Goal: Transaction & Acquisition: Purchase product/service

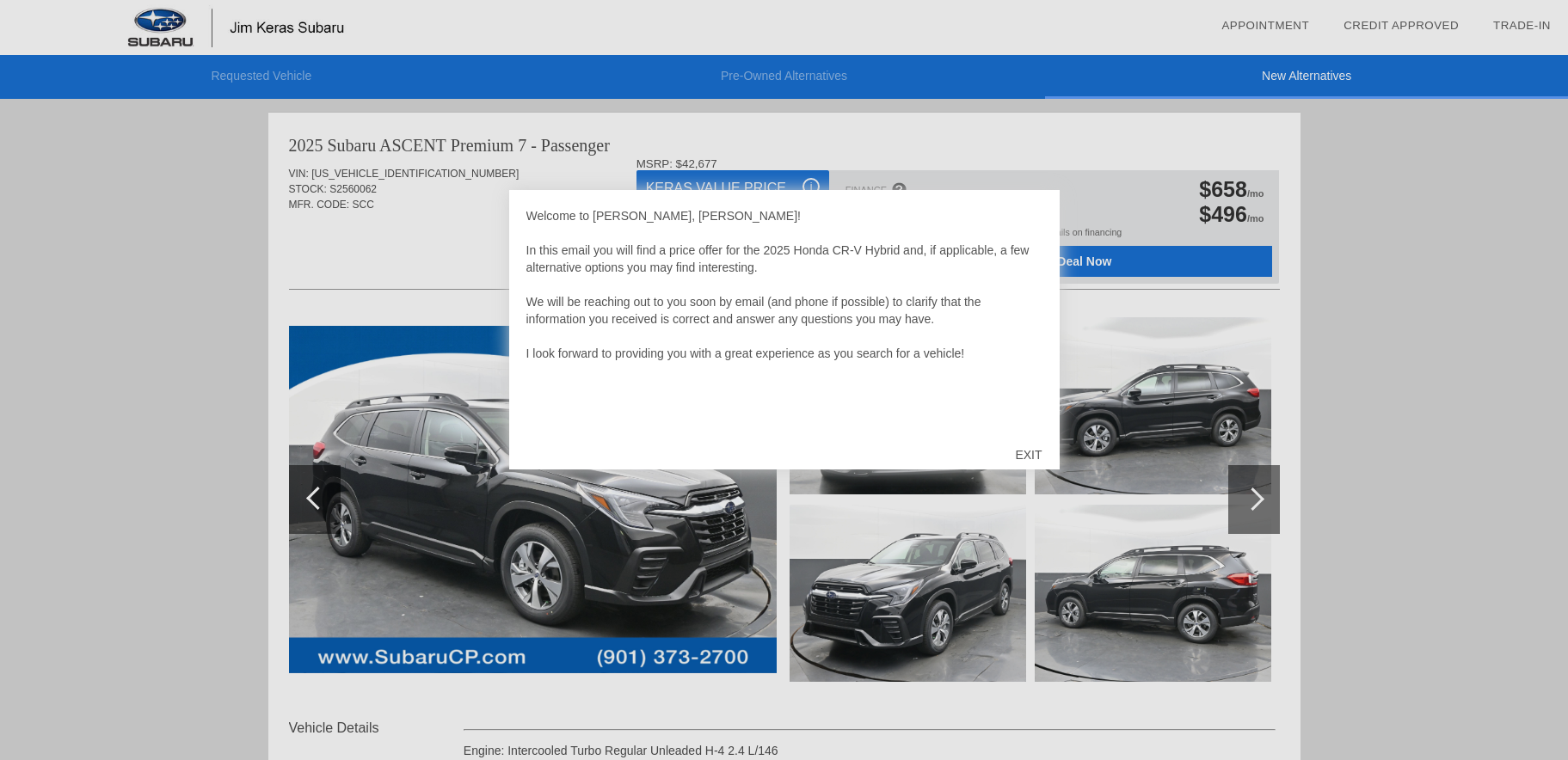
click at [1033, 453] on div "EXIT" at bounding box center [1028, 455] width 61 height 52
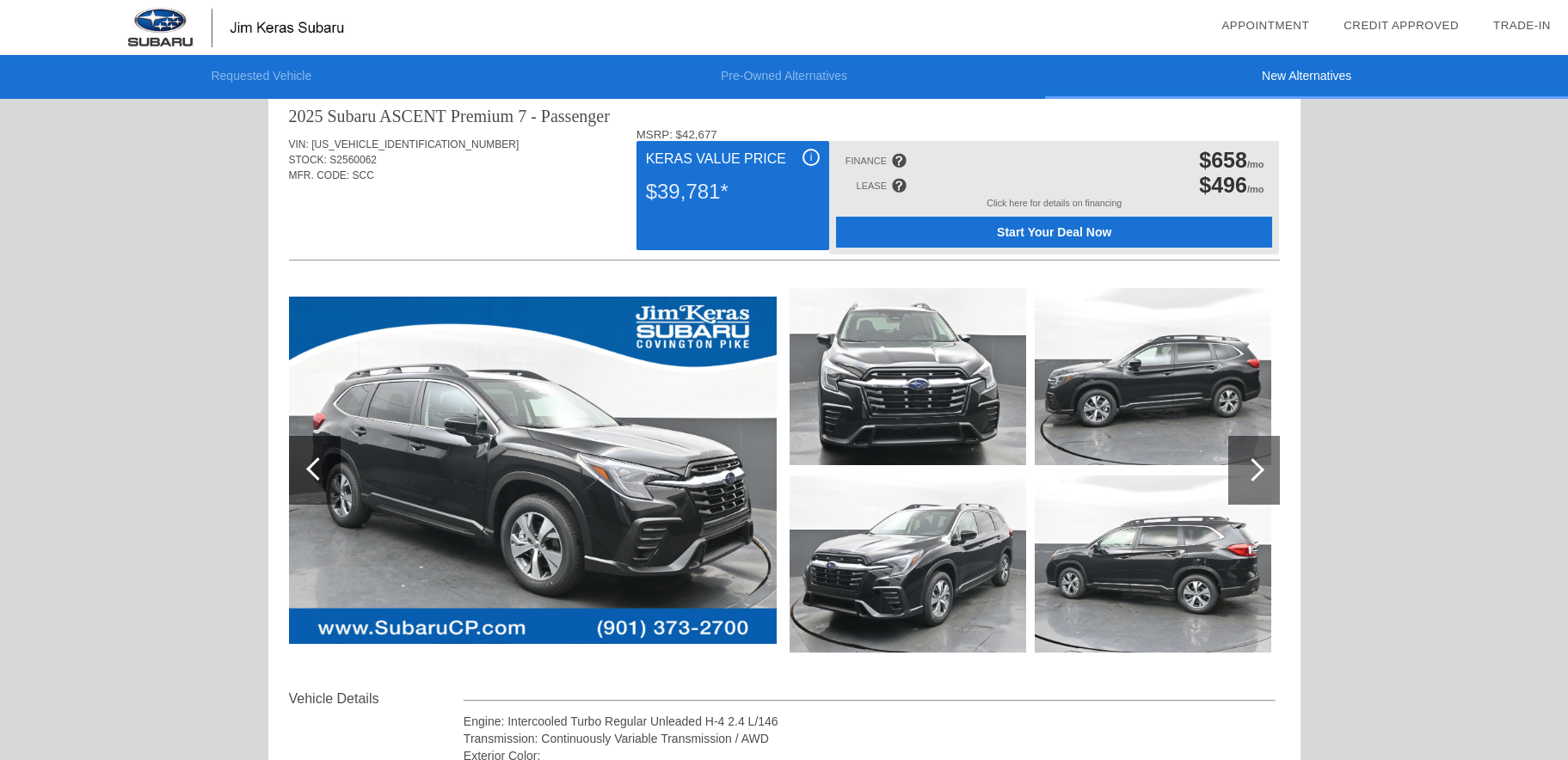
scroll to position [42, 0]
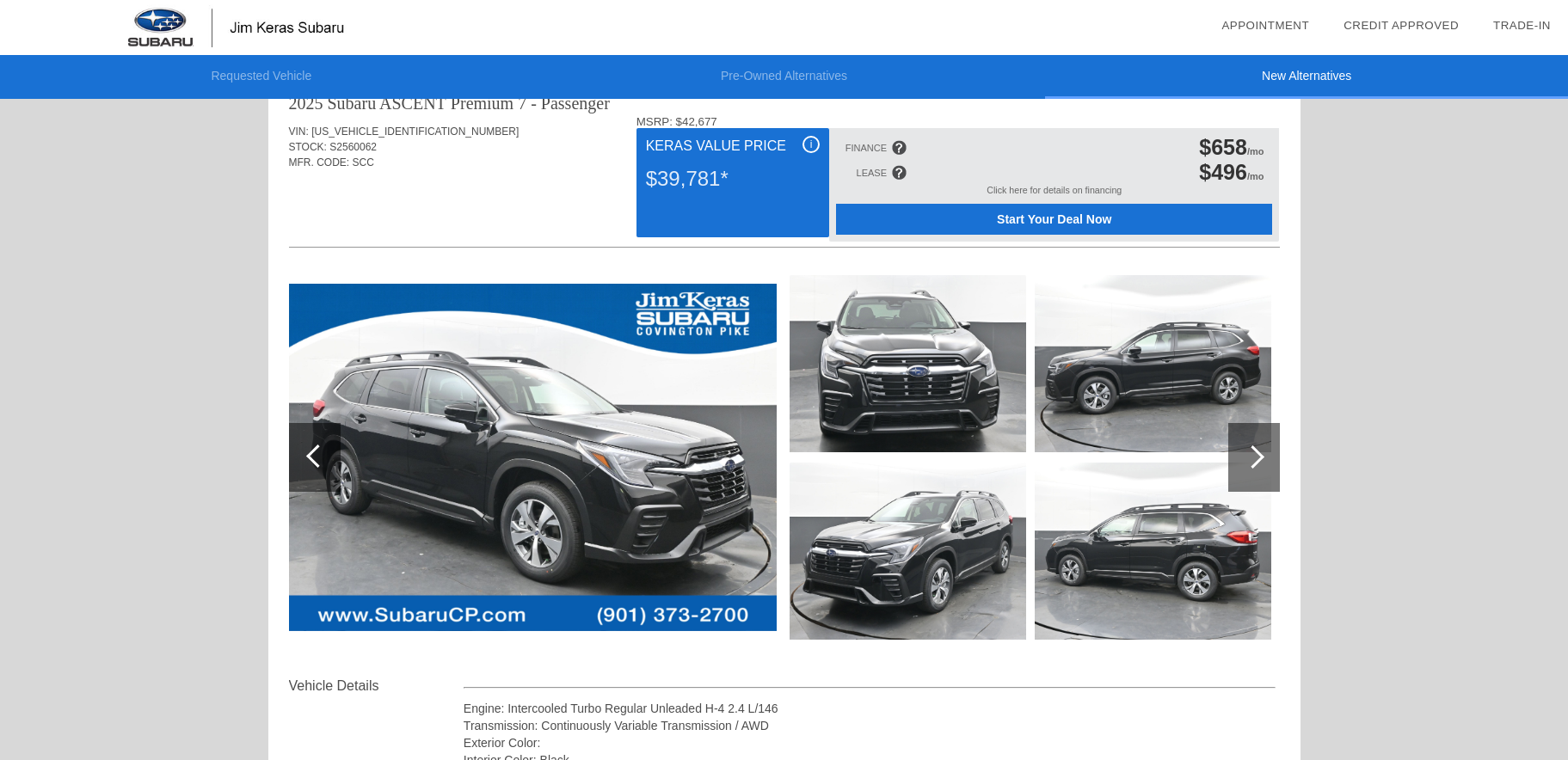
click at [1278, 468] on div at bounding box center [1254, 457] width 52 height 69
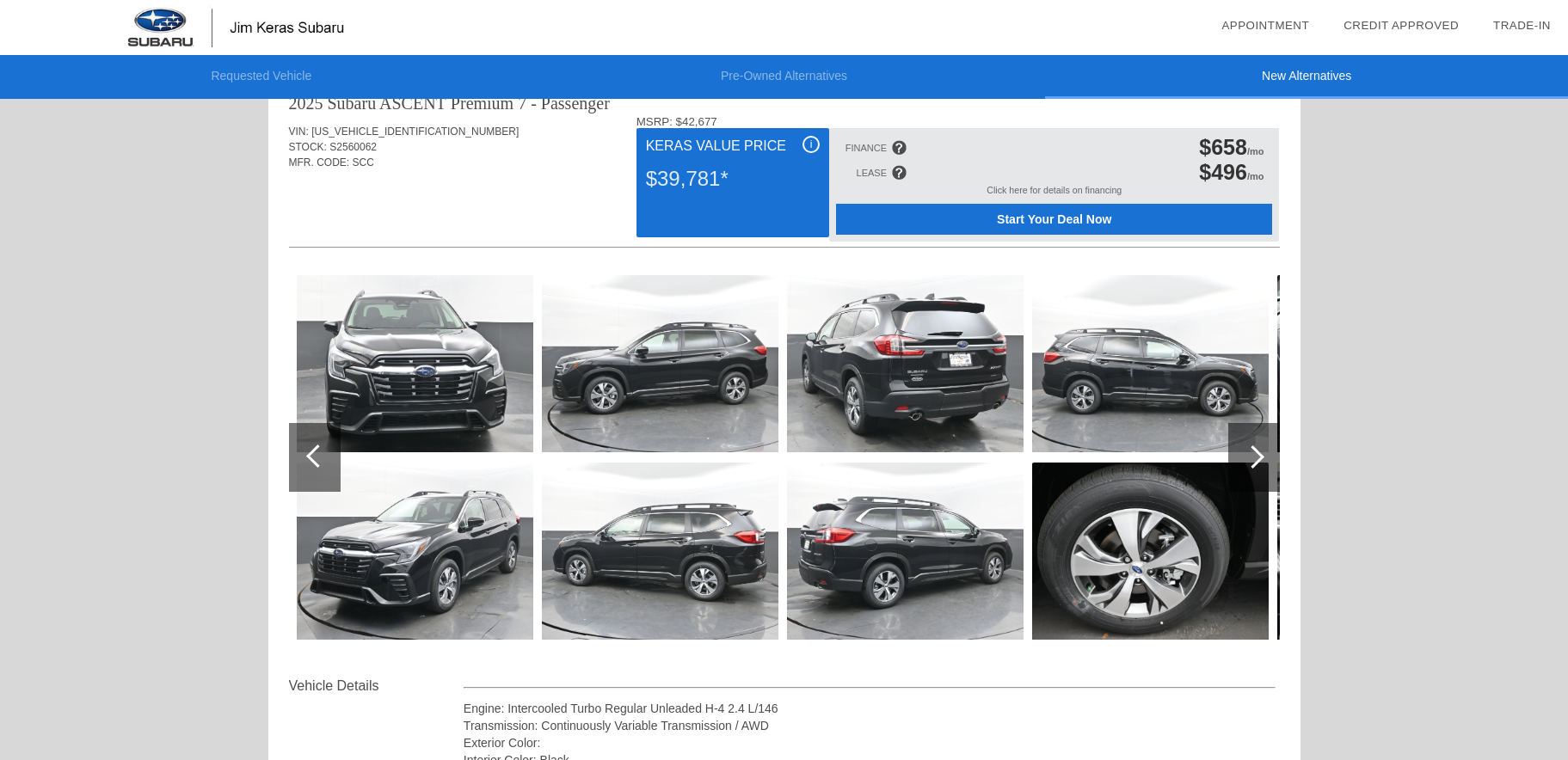
click at [1250, 464] on div at bounding box center [1252, 457] width 24 height 24
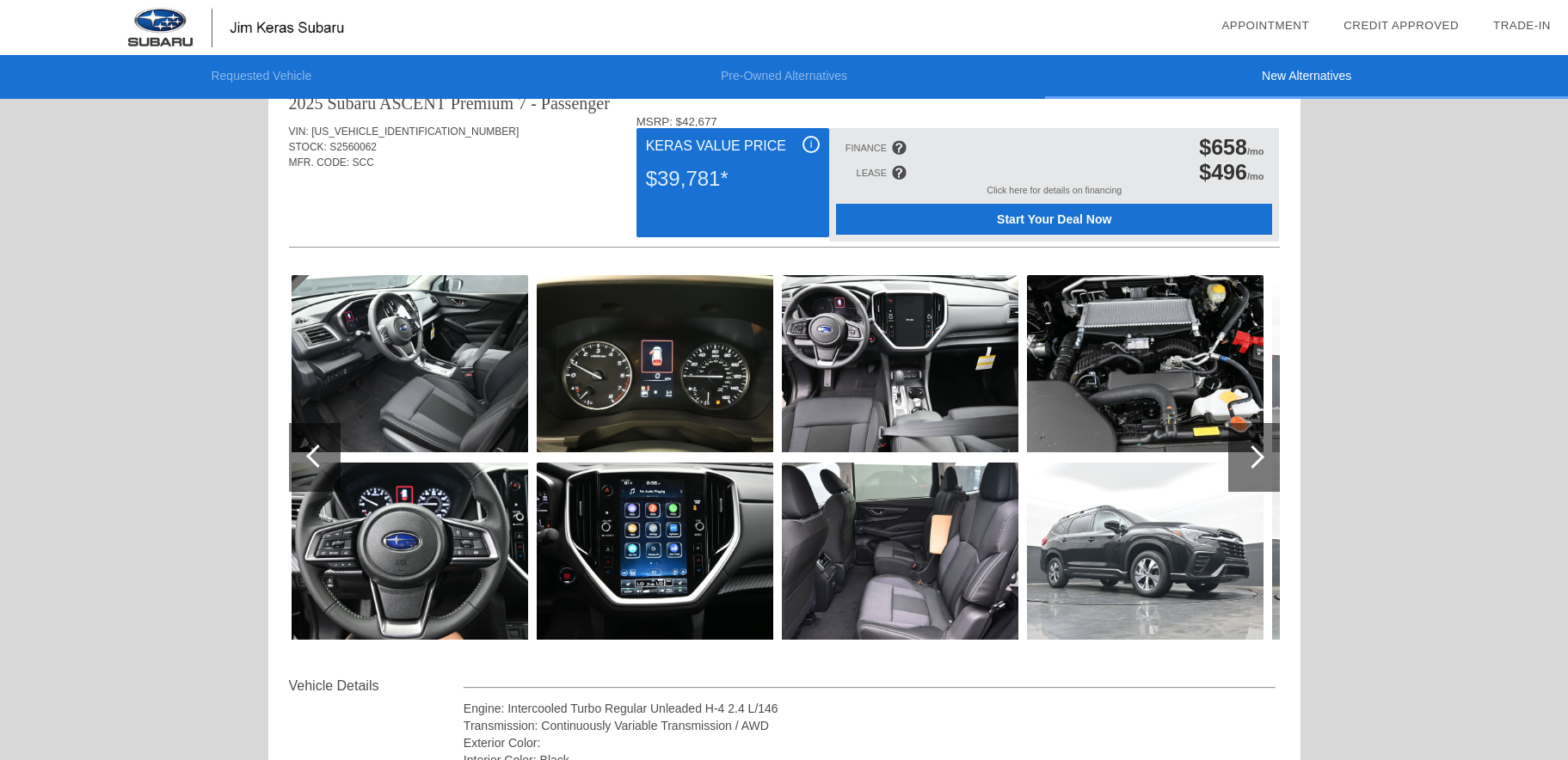
click at [403, 353] on img at bounding box center [409, 364] width 237 height 177
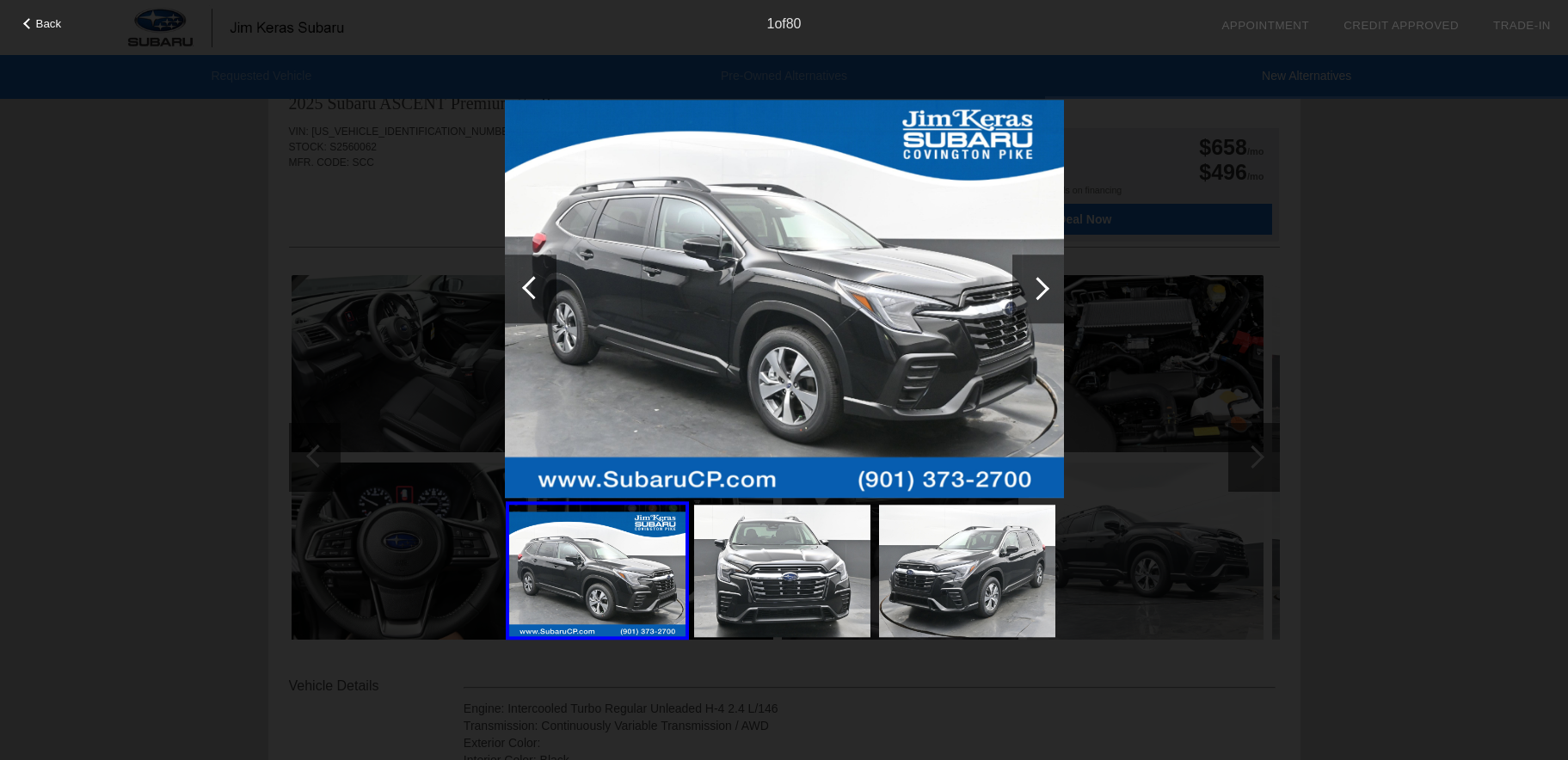
click at [367, 400] on div "Back 1 of 80" at bounding box center [784, 380] width 1568 height 760
click at [510, 324] on img at bounding box center [784, 299] width 559 height 398
click at [390, 323] on div "Back 1 of 80" at bounding box center [784, 380] width 1568 height 760
click at [1054, 299] on div at bounding box center [1038, 288] width 52 height 69
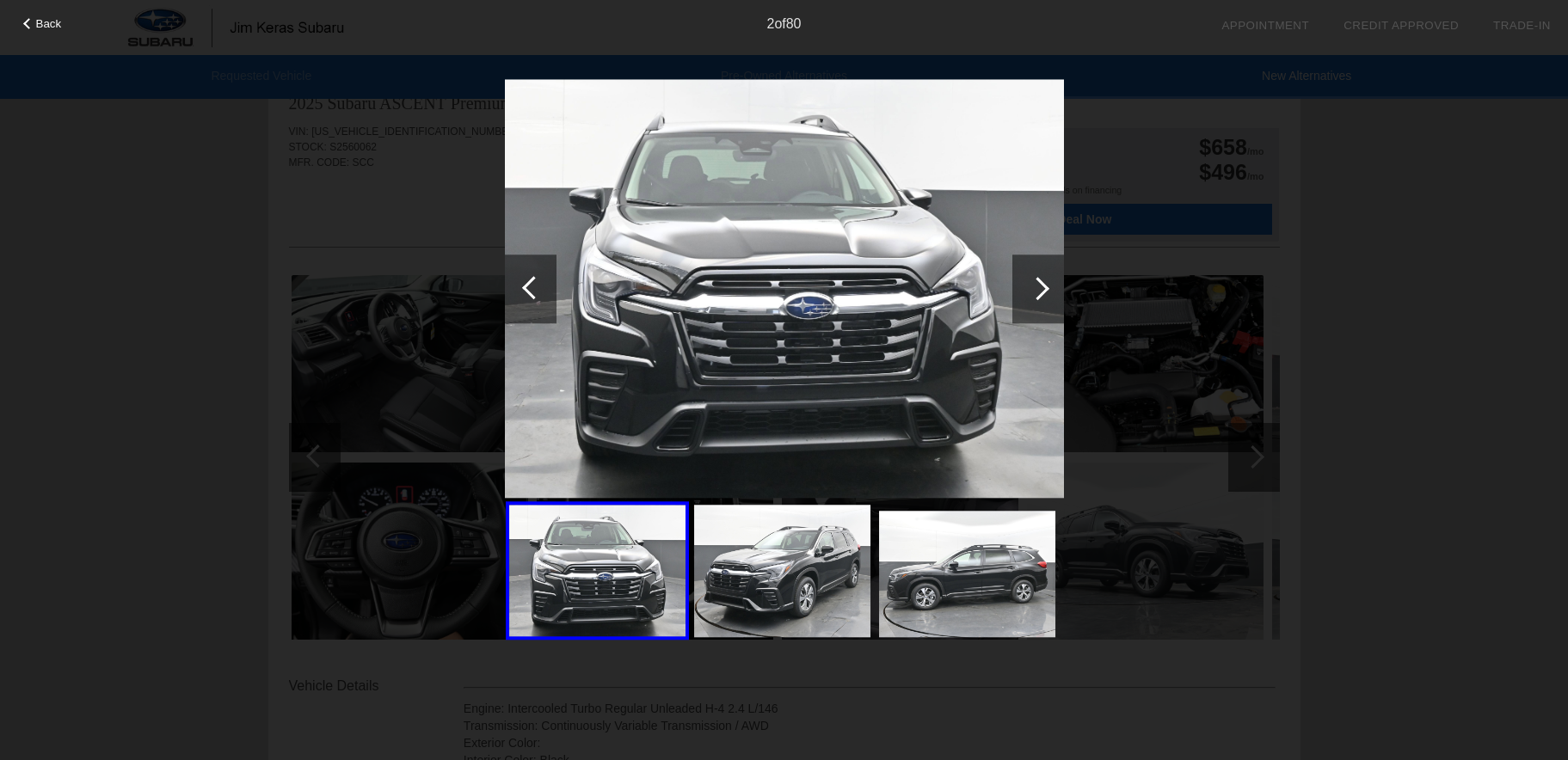
click at [1054, 299] on div at bounding box center [1038, 288] width 52 height 69
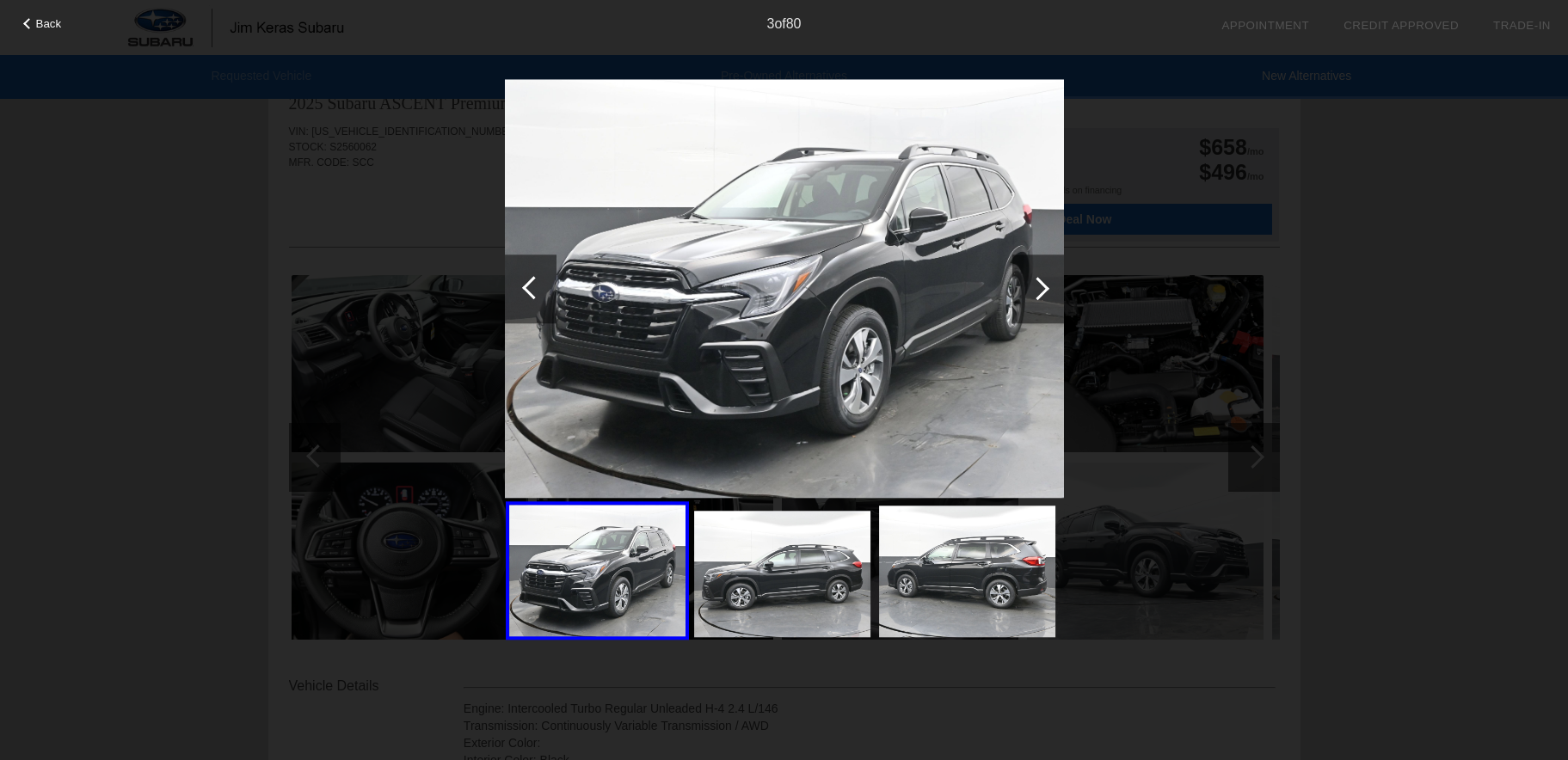
click at [1054, 299] on div at bounding box center [1038, 288] width 52 height 69
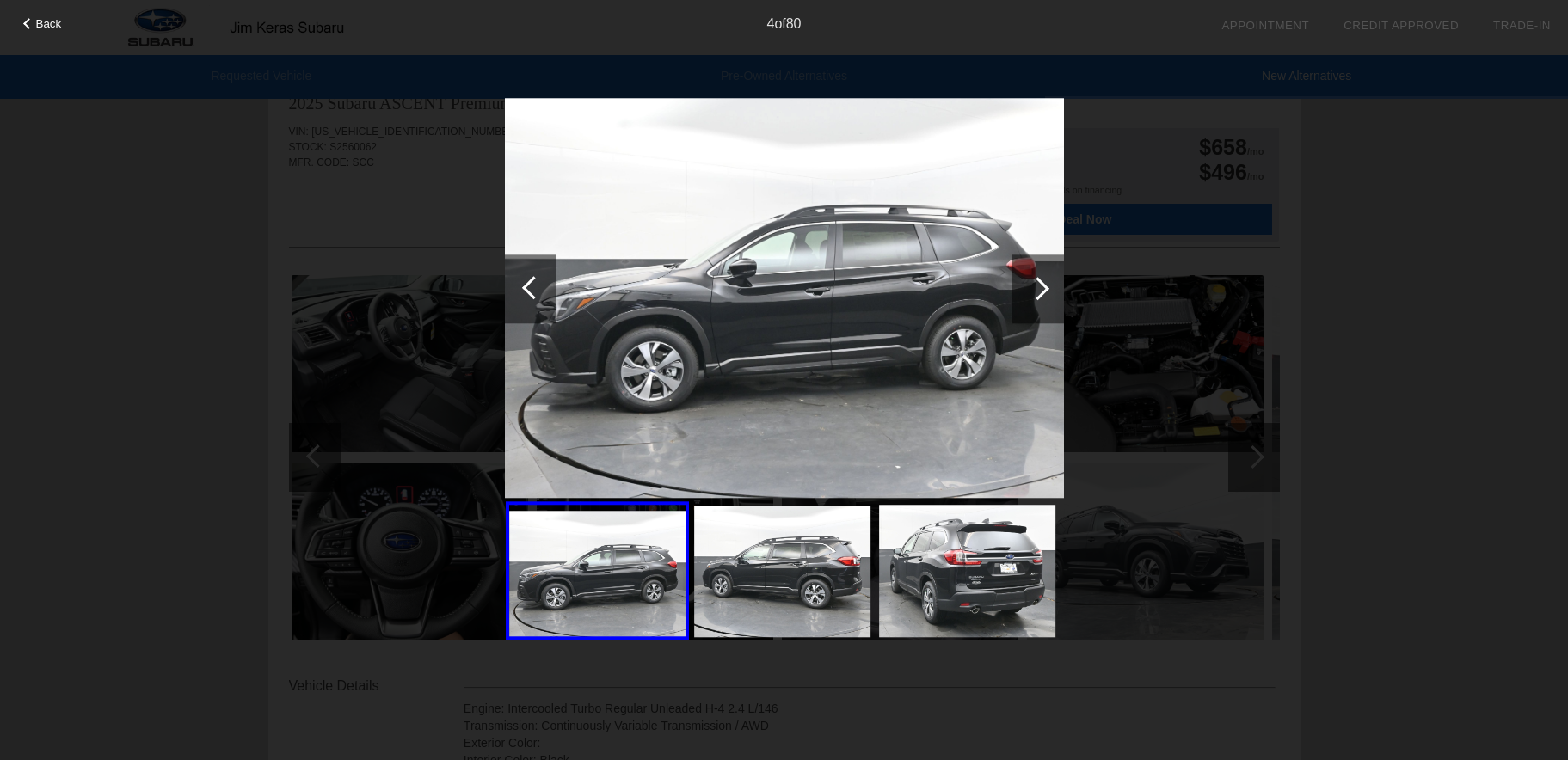
click at [1054, 299] on div at bounding box center [1038, 288] width 52 height 69
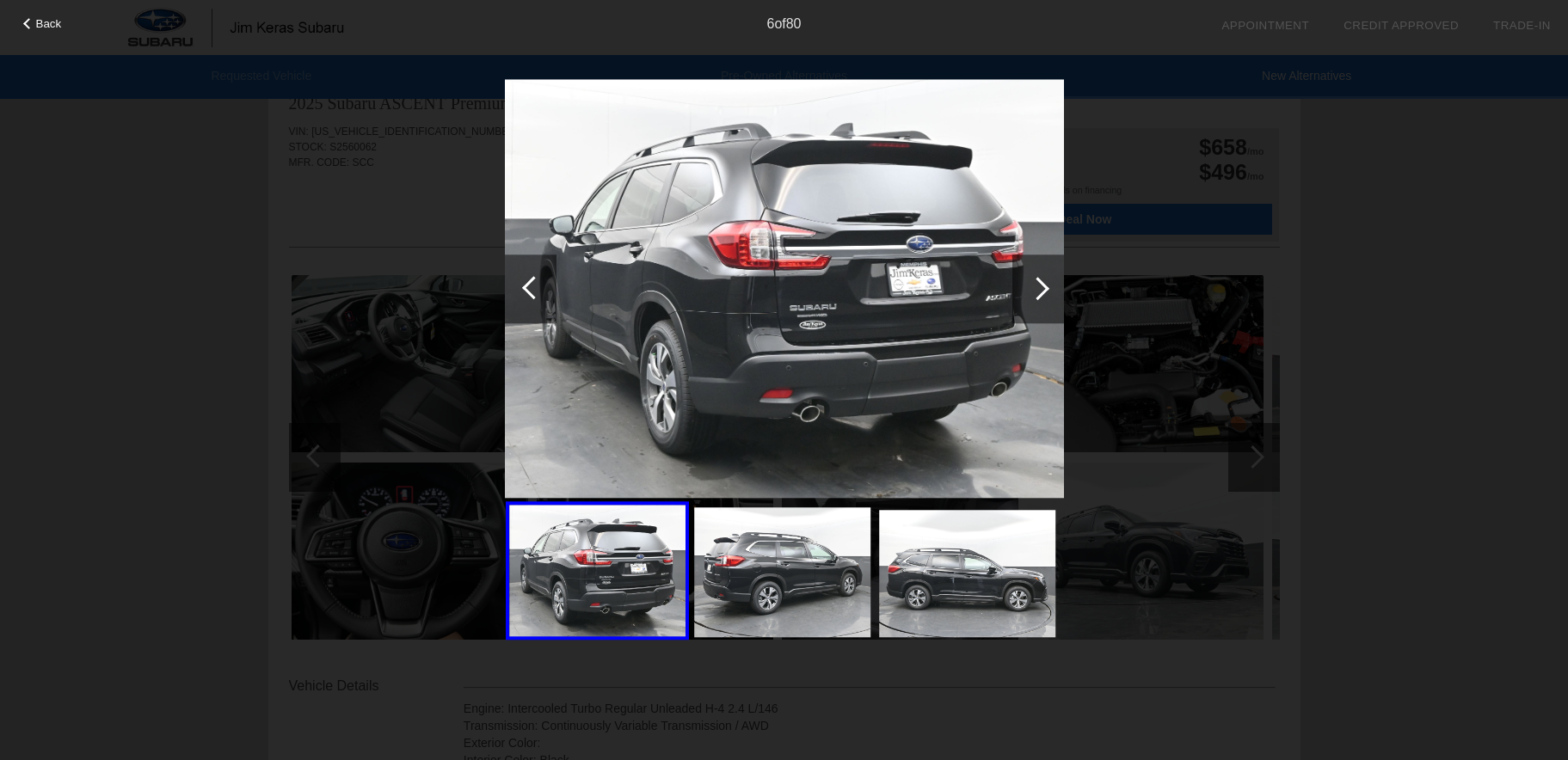
click at [1054, 299] on div at bounding box center [1038, 288] width 52 height 69
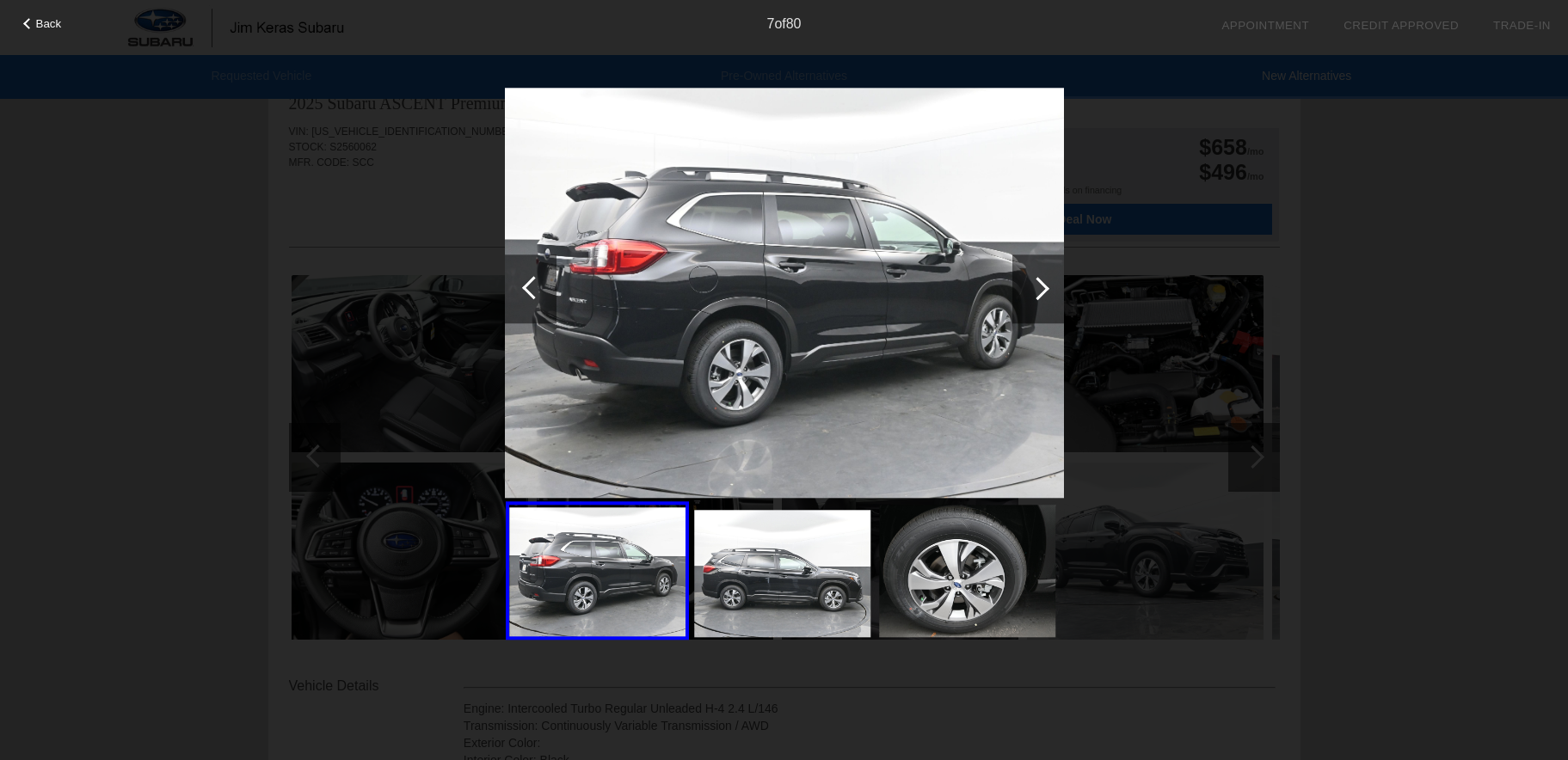
click at [1054, 299] on div at bounding box center [1038, 288] width 52 height 69
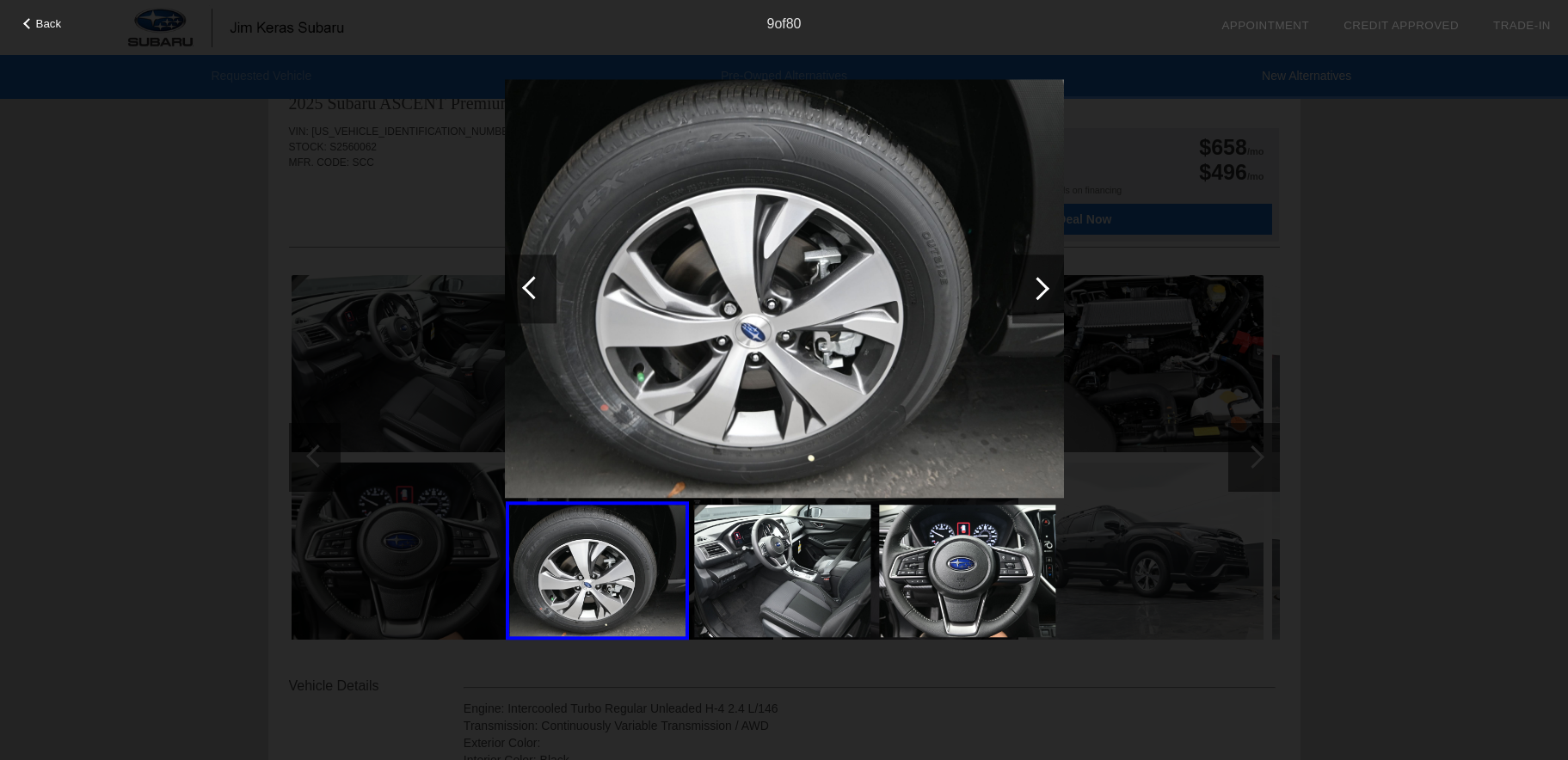
click at [1054, 299] on div at bounding box center [1038, 288] width 52 height 69
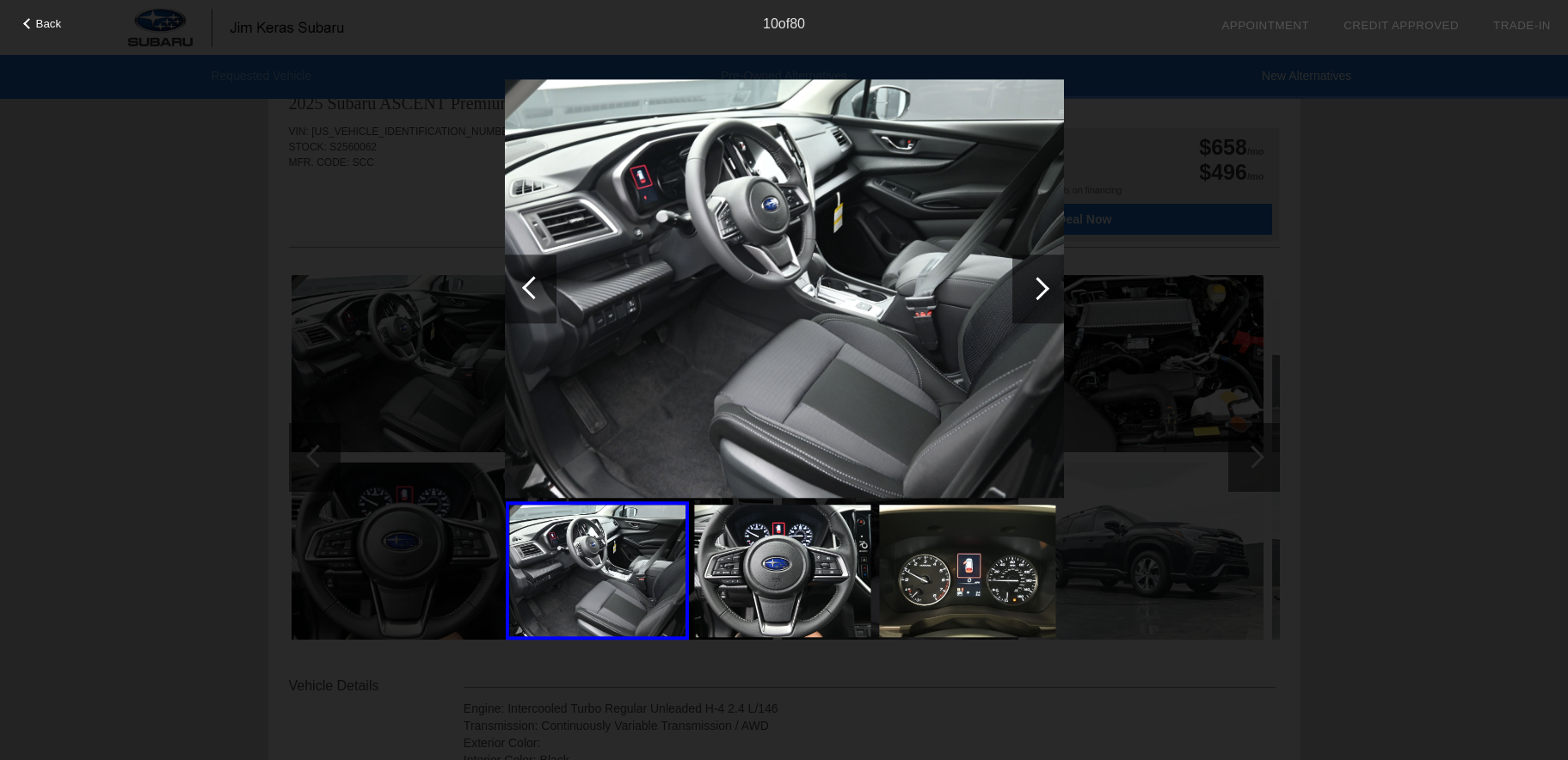
click at [1050, 291] on div at bounding box center [1038, 288] width 52 height 69
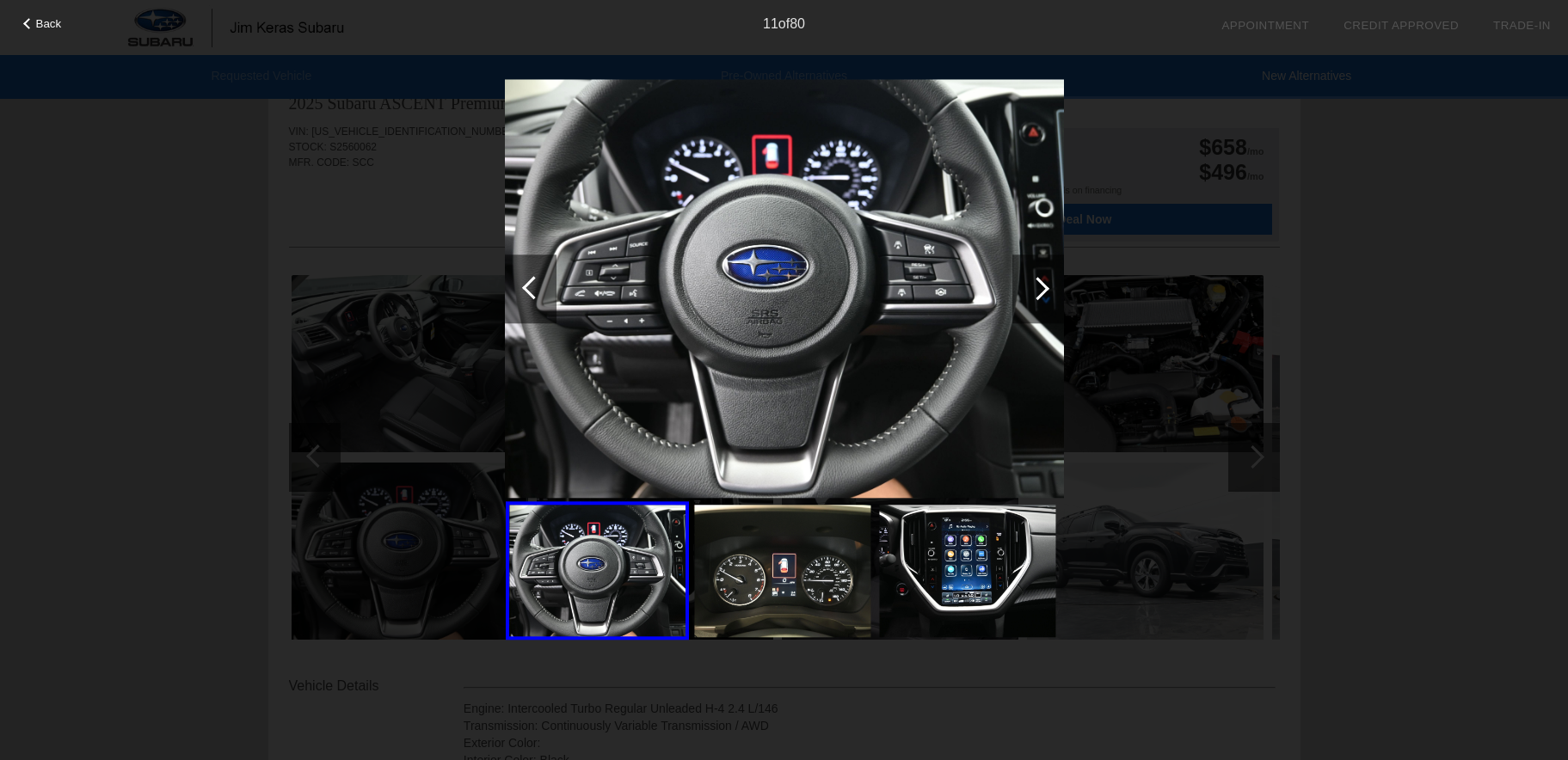
click at [1050, 291] on div at bounding box center [1038, 288] width 52 height 69
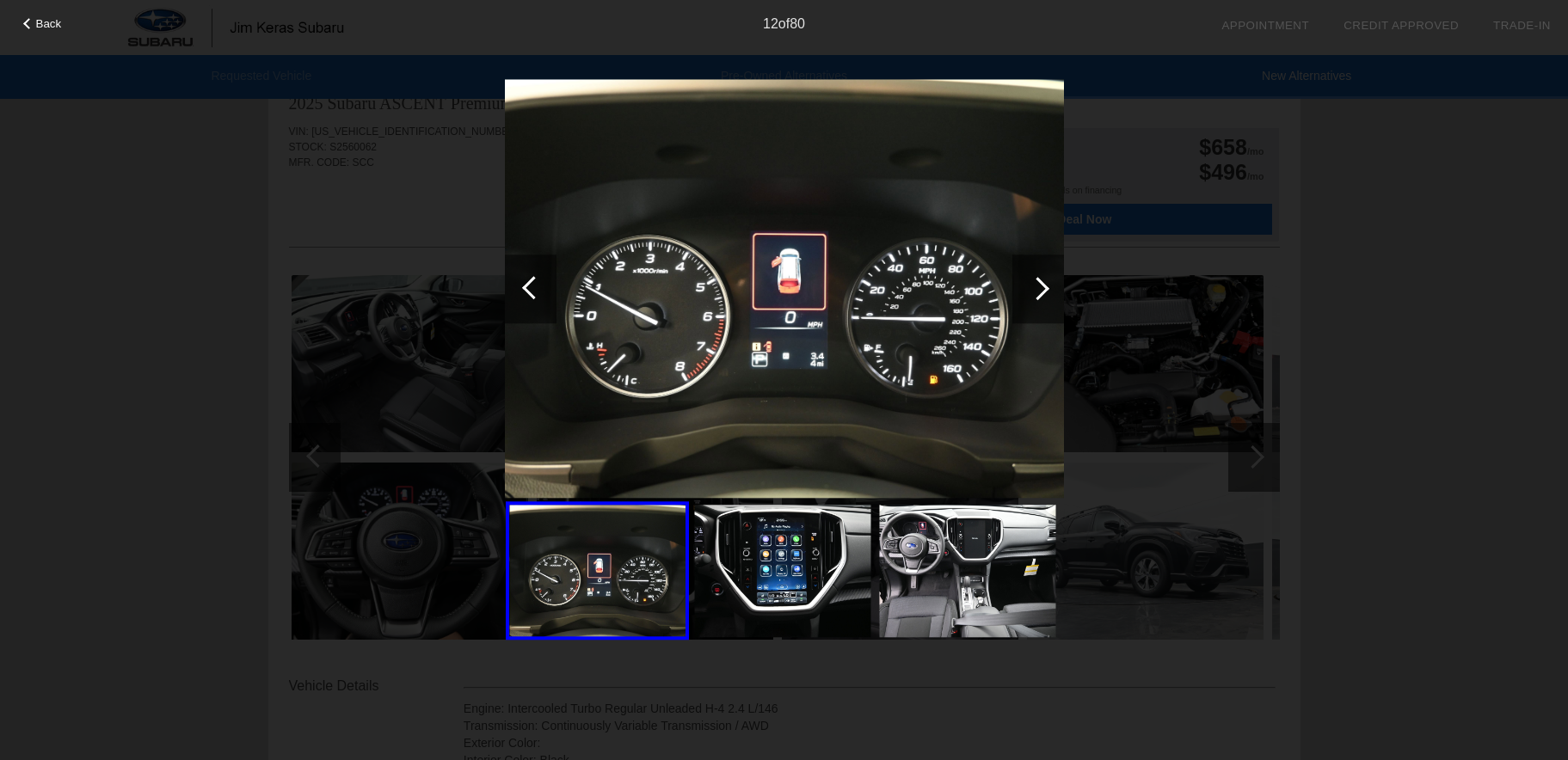
click at [1050, 291] on div at bounding box center [1038, 288] width 52 height 69
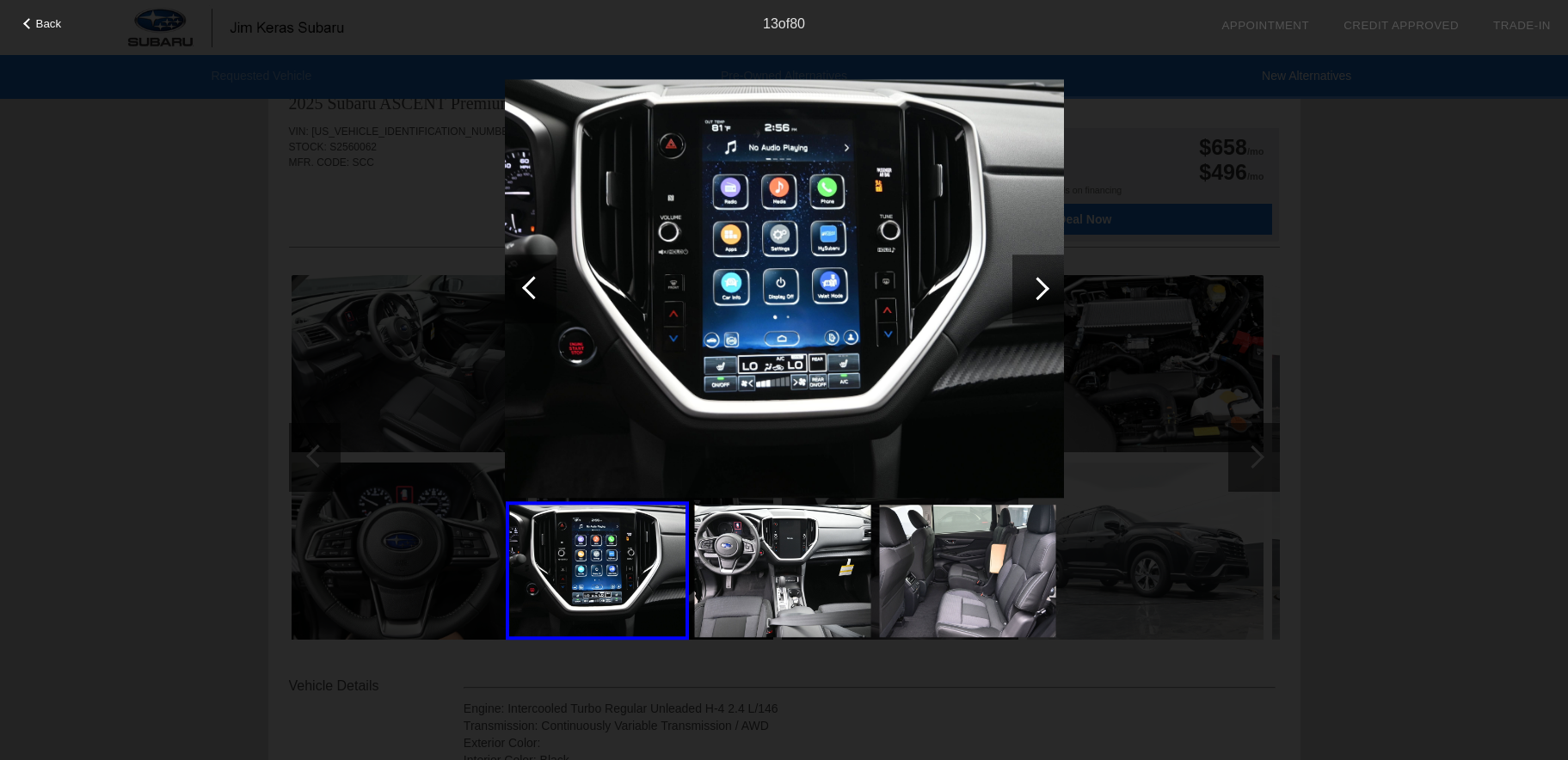
click at [1269, 398] on div "Back 13 of 80" at bounding box center [784, 380] width 1568 height 760
click at [1352, 356] on div "Back 13 of 80" at bounding box center [784, 380] width 1568 height 760
click at [50, 29] on span "Back" at bounding box center [48, 24] width 25 height 13
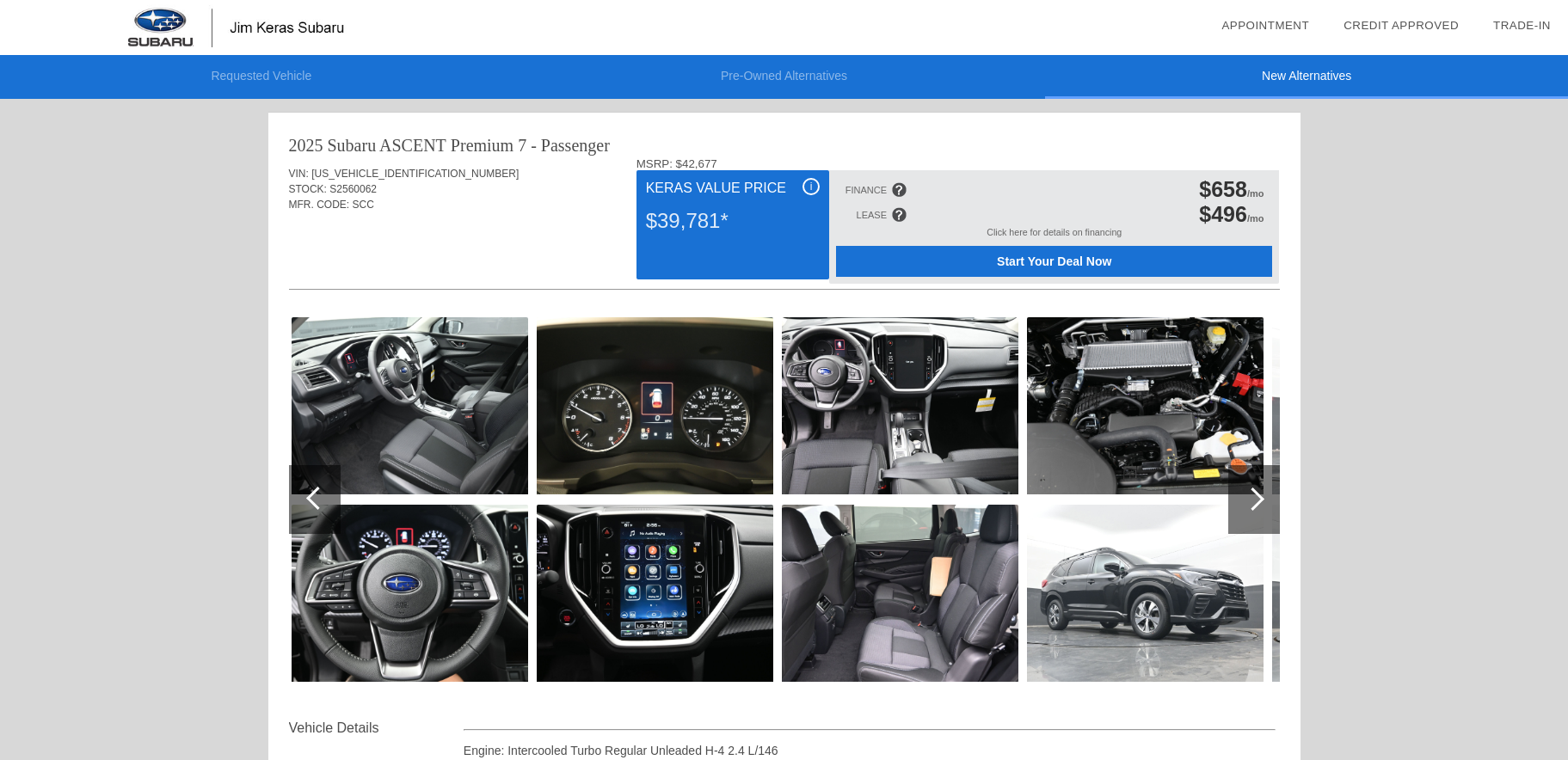
scroll to position [0, 0]
